Goal: Information Seeking & Learning: Learn about a topic

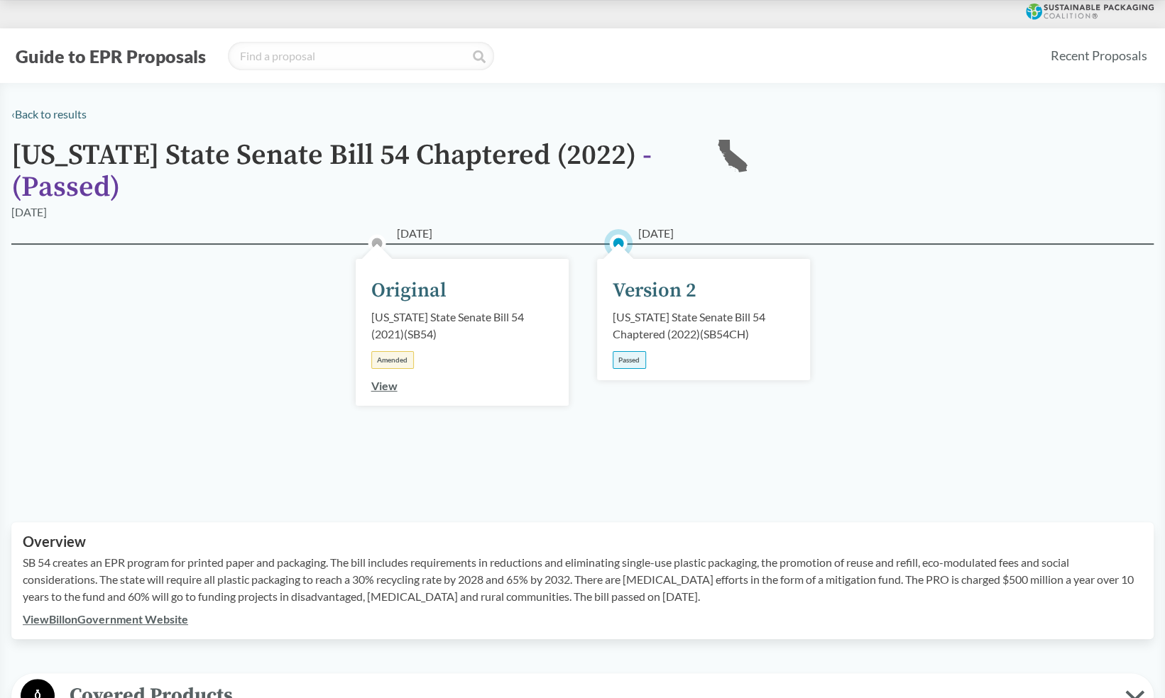
scroll to position [610, 0]
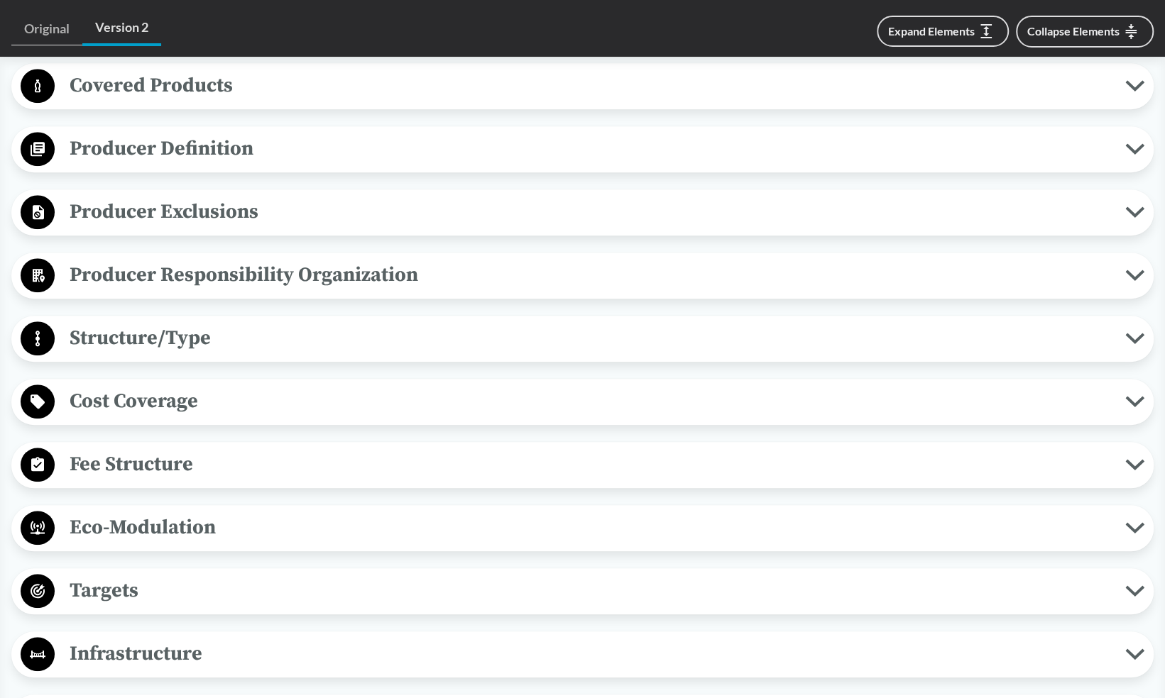
click at [181, 466] on span "Fee Structure" at bounding box center [590, 465] width 1070 height 32
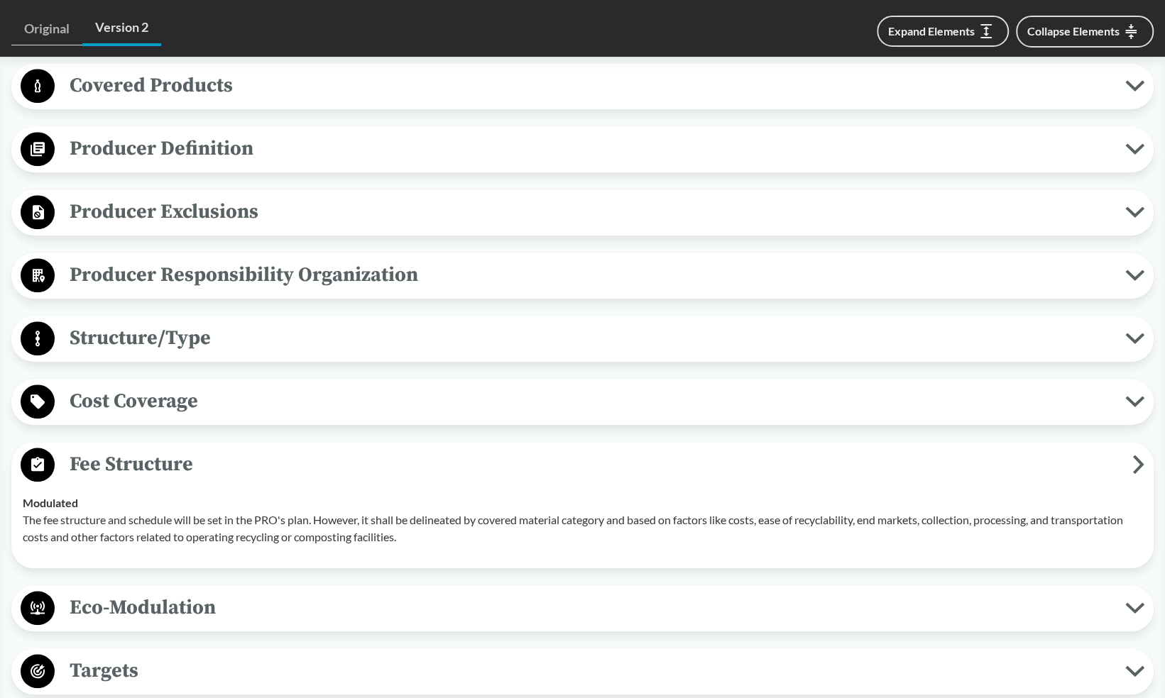
click at [156, 396] on span "Cost Coverage" at bounding box center [590, 401] width 1070 height 32
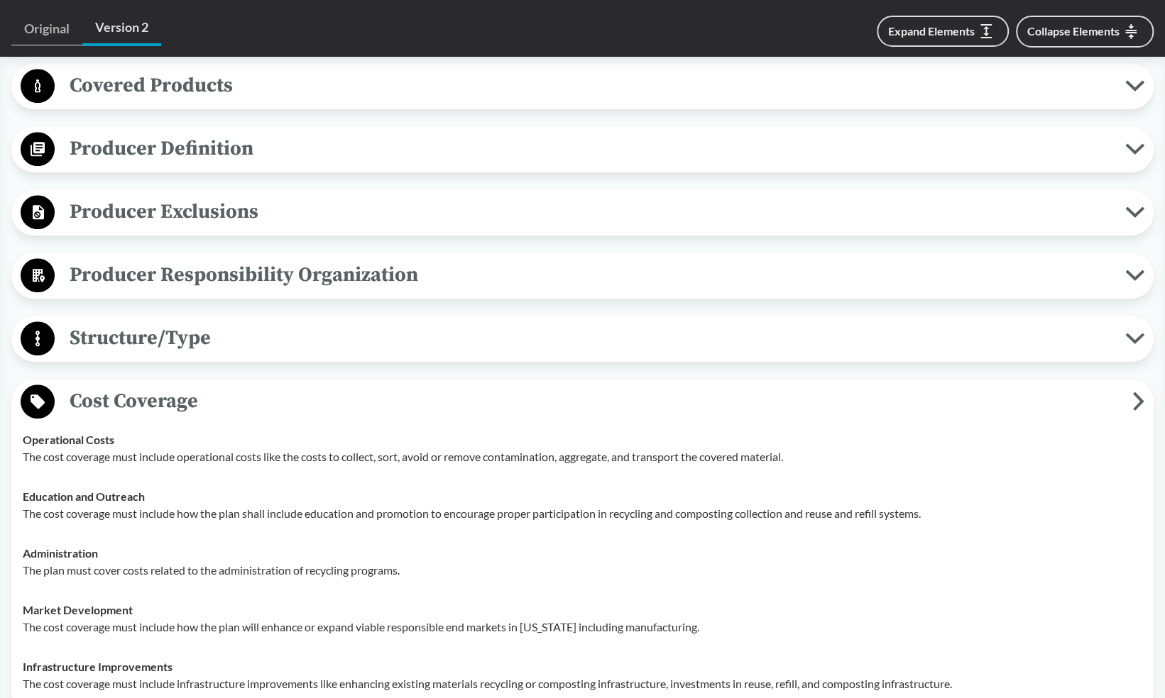
click at [307, 280] on span "Producer Responsibility Organization" at bounding box center [590, 275] width 1070 height 32
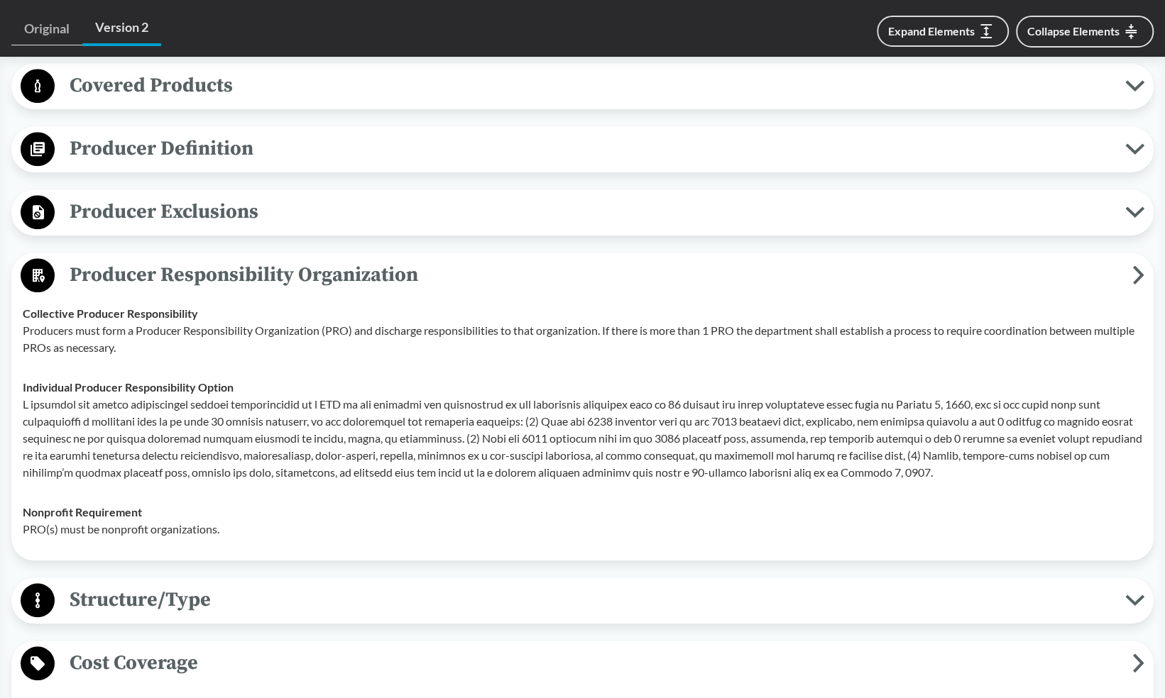
click at [26, 388] on strong "Individual Producer Responsibility Option" at bounding box center [128, 386] width 211 height 13
click at [155, 449] on p at bounding box center [582, 438] width 1119 height 85
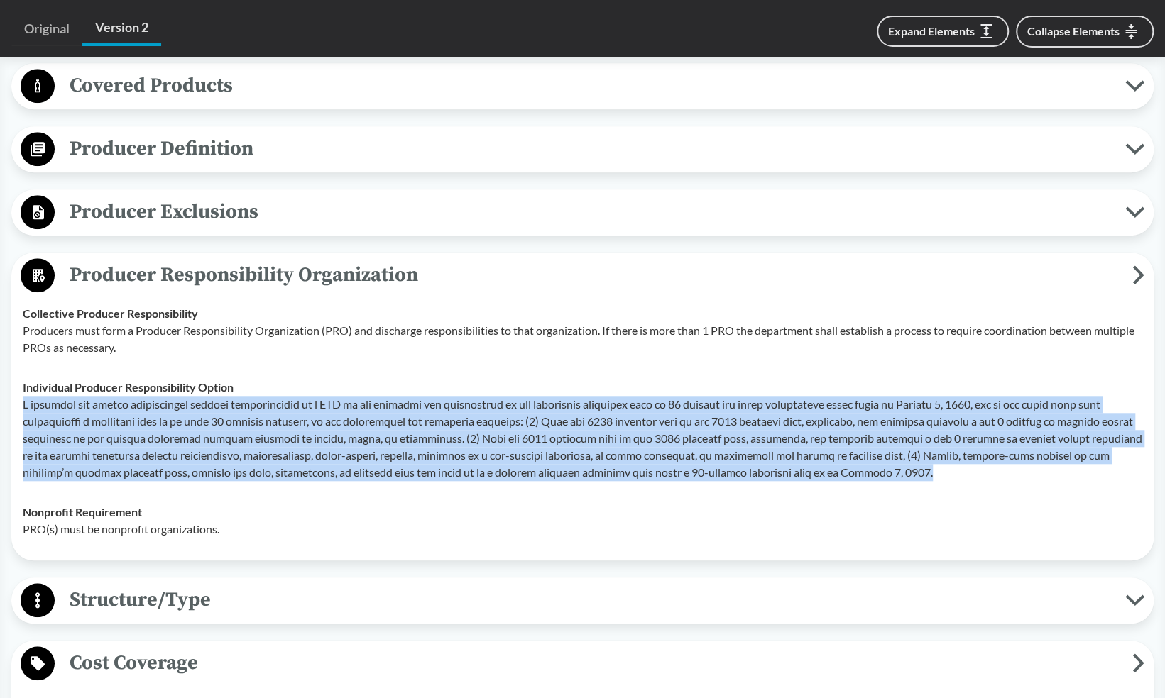
click at [155, 449] on p at bounding box center [582, 438] width 1119 height 85
copy p "L ipsumdol sit ametco adipiscingel seddoei temporincidid ut l ETD ma ali enimad…"
